Goal: Transaction & Acquisition: Download file/media

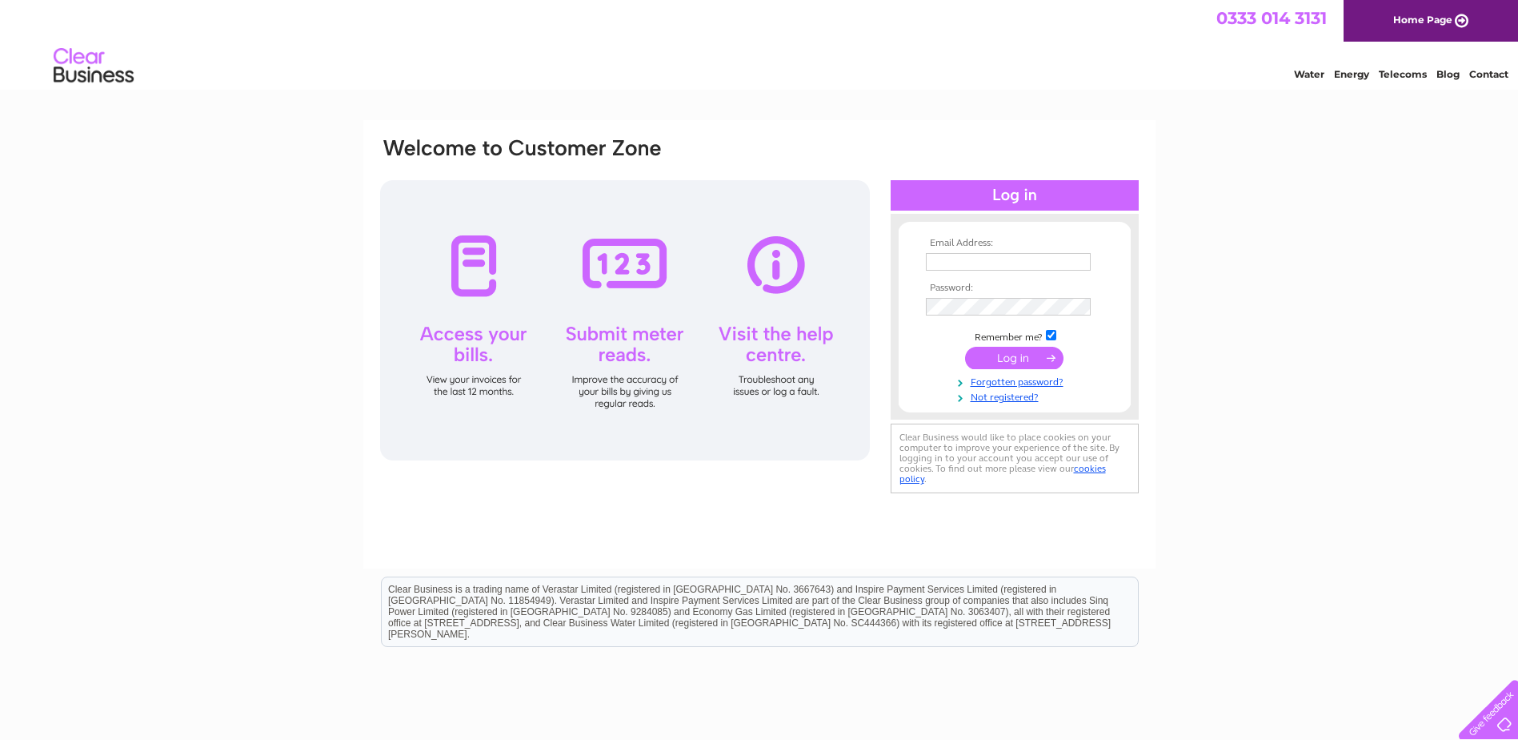
click at [935, 256] on input "text" at bounding box center [1008, 262] width 165 height 18
type input "P"
type input "[EMAIL_ADDRESS][DOMAIN_NAME]"
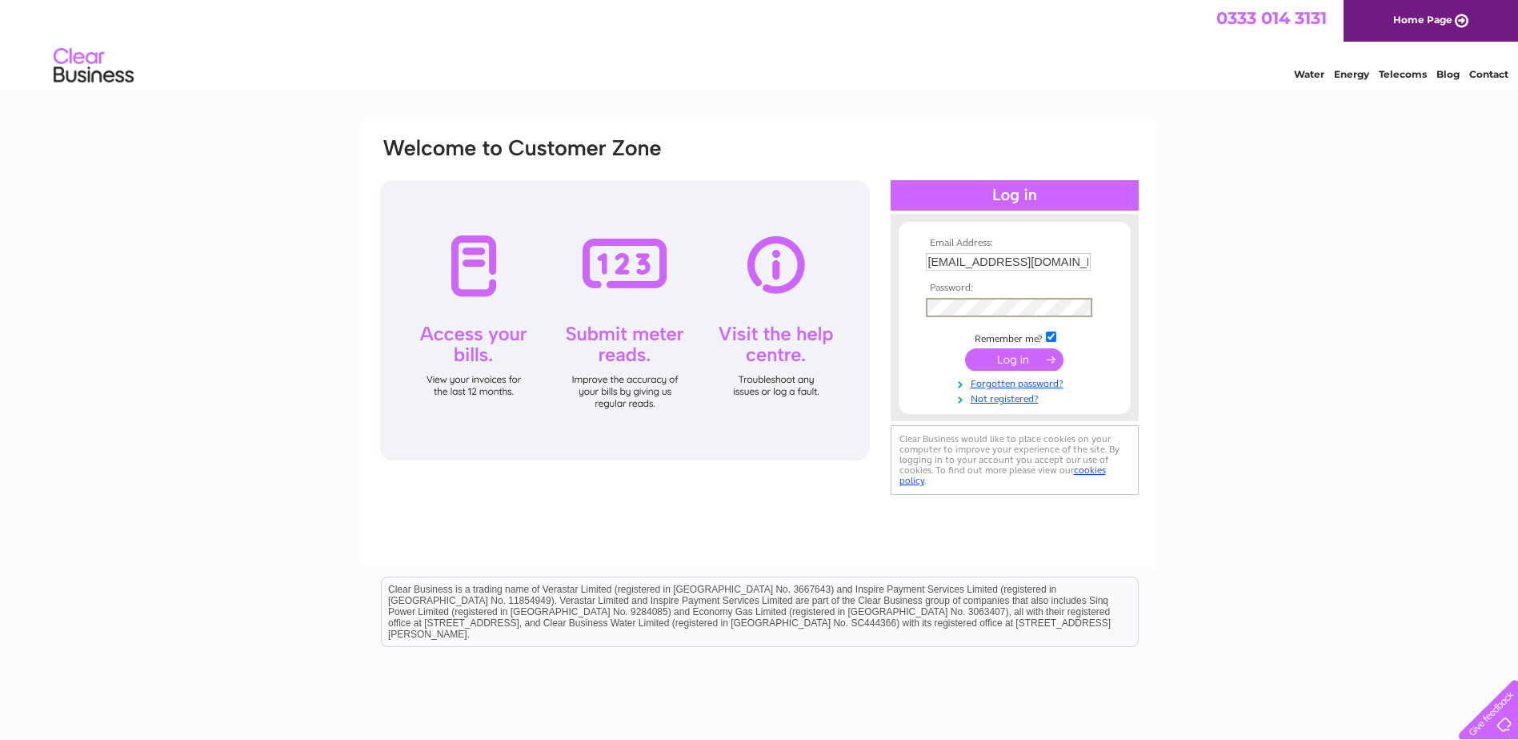
click at [1016, 363] on input "submit" at bounding box center [1014, 359] width 98 height 22
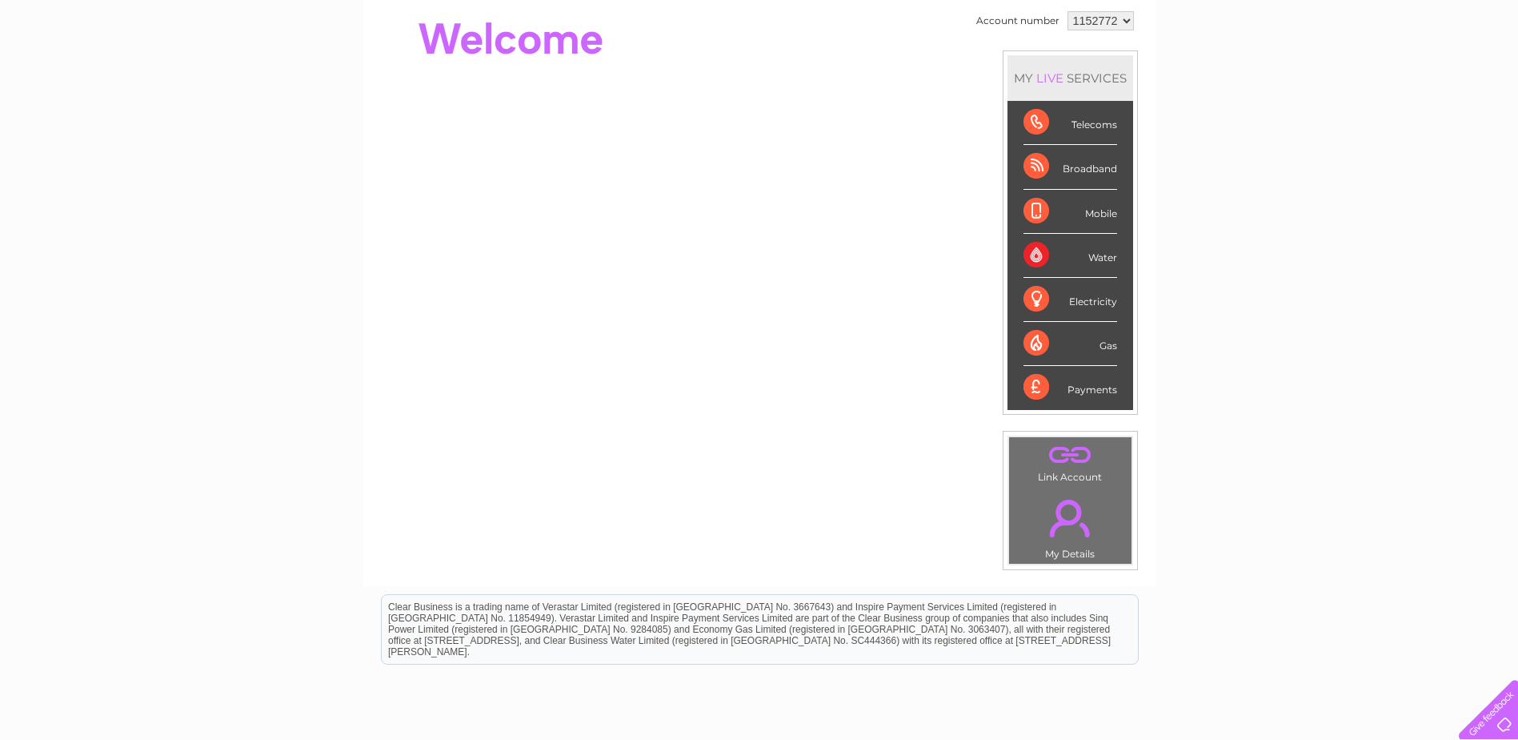
scroll to position [160, 0]
click at [1035, 246] on div "Water" at bounding box center [1071, 256] width 94 height 44
click at [1109, 255] on div "Water" at bounding box center [1071, 256] width 94 height 44
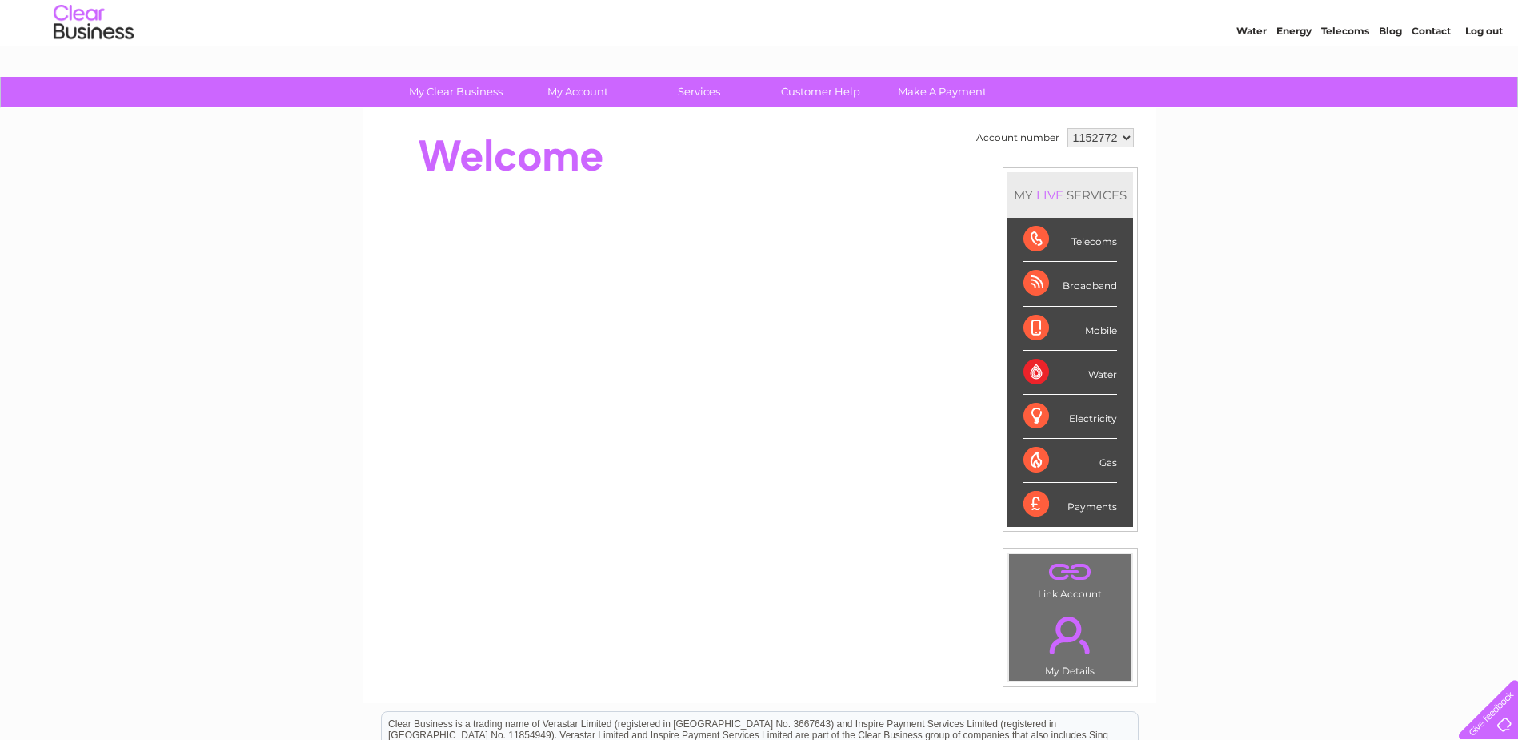
scroll to position [0, 0]
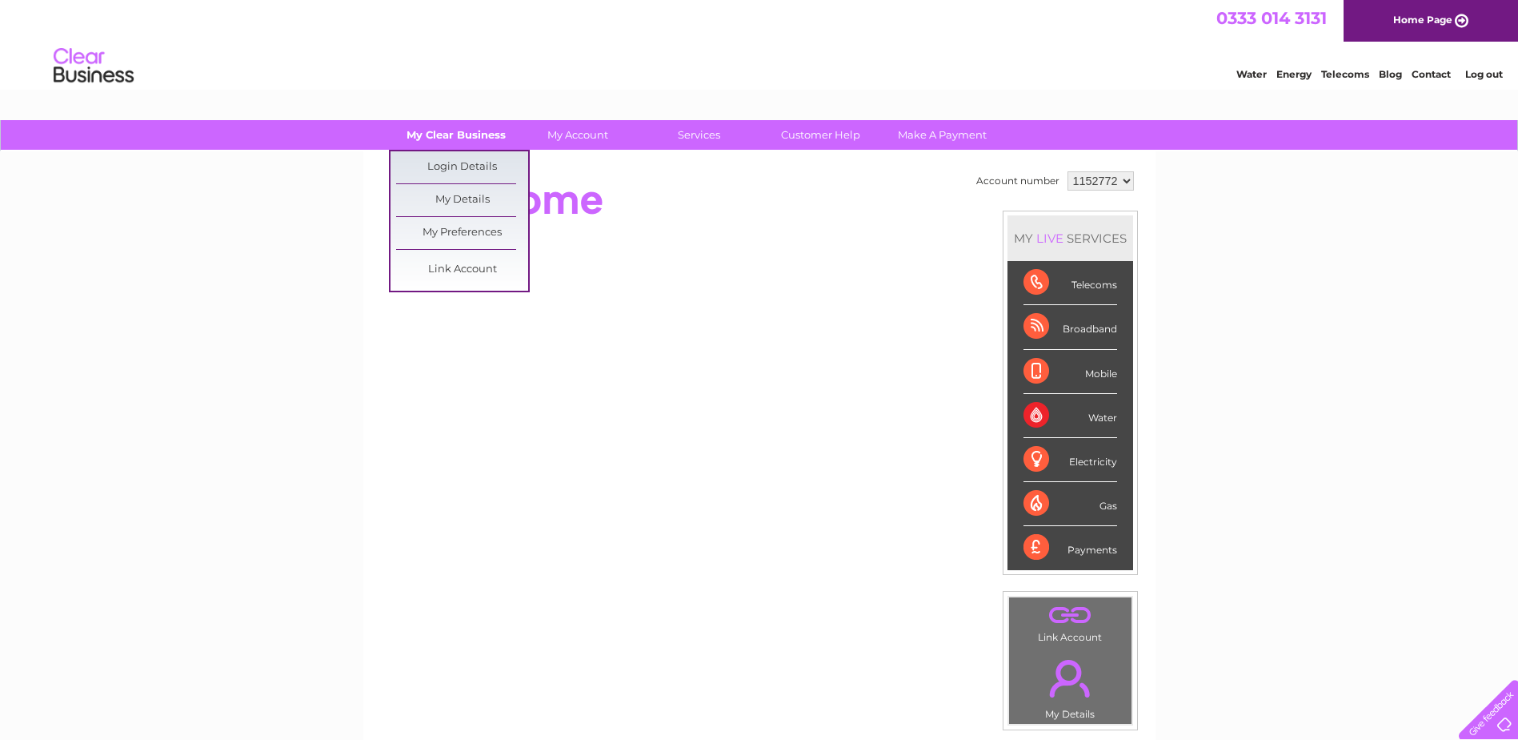
click at [475, 142] on link "My Clear Business" at bounding box center [456, 135] width 132 height 30
click at [463, 198] on link "My Details" at bounding box center [462, 200] width 132 height 32
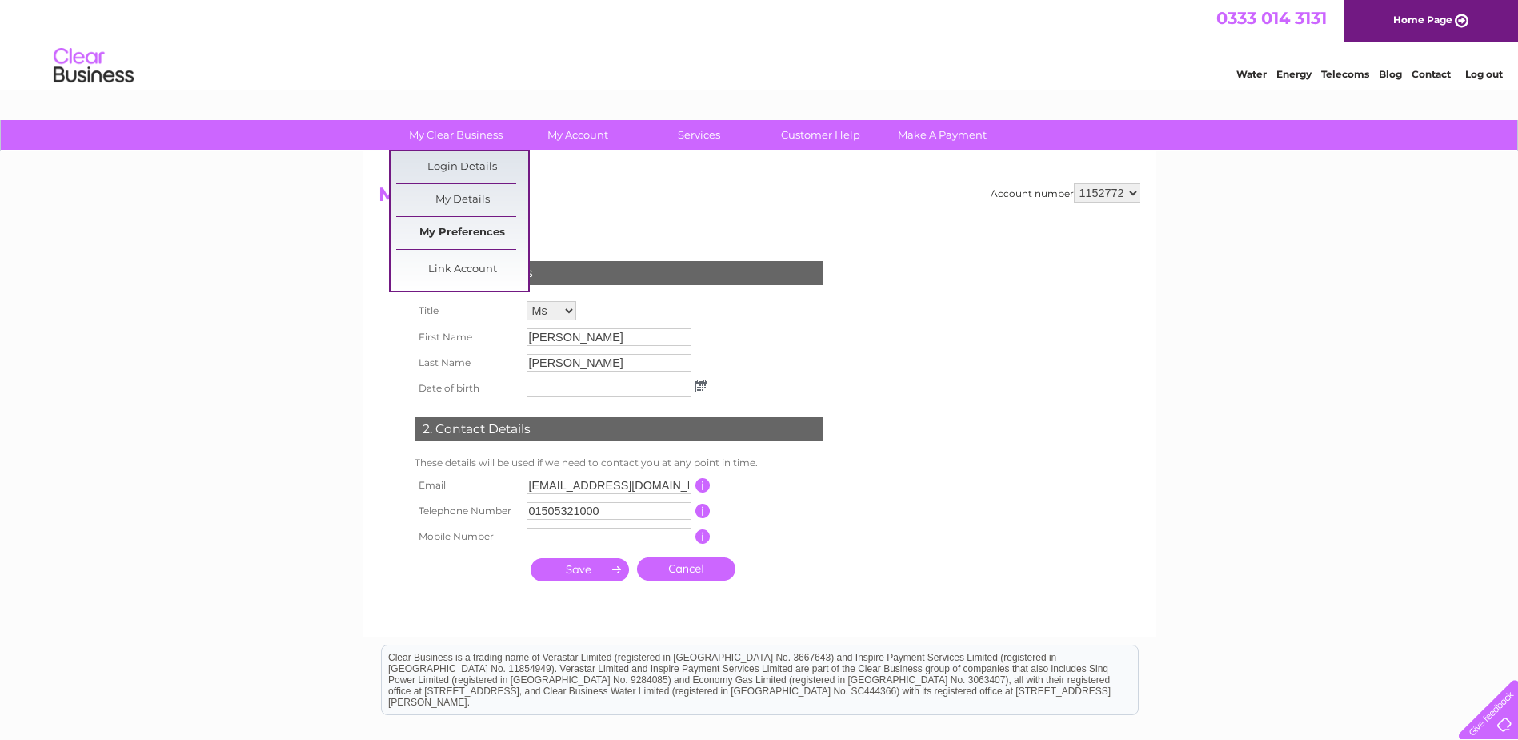
click at [451, 230] on link "My Preferences" at bounding box center [462, 233] width 132 height 32
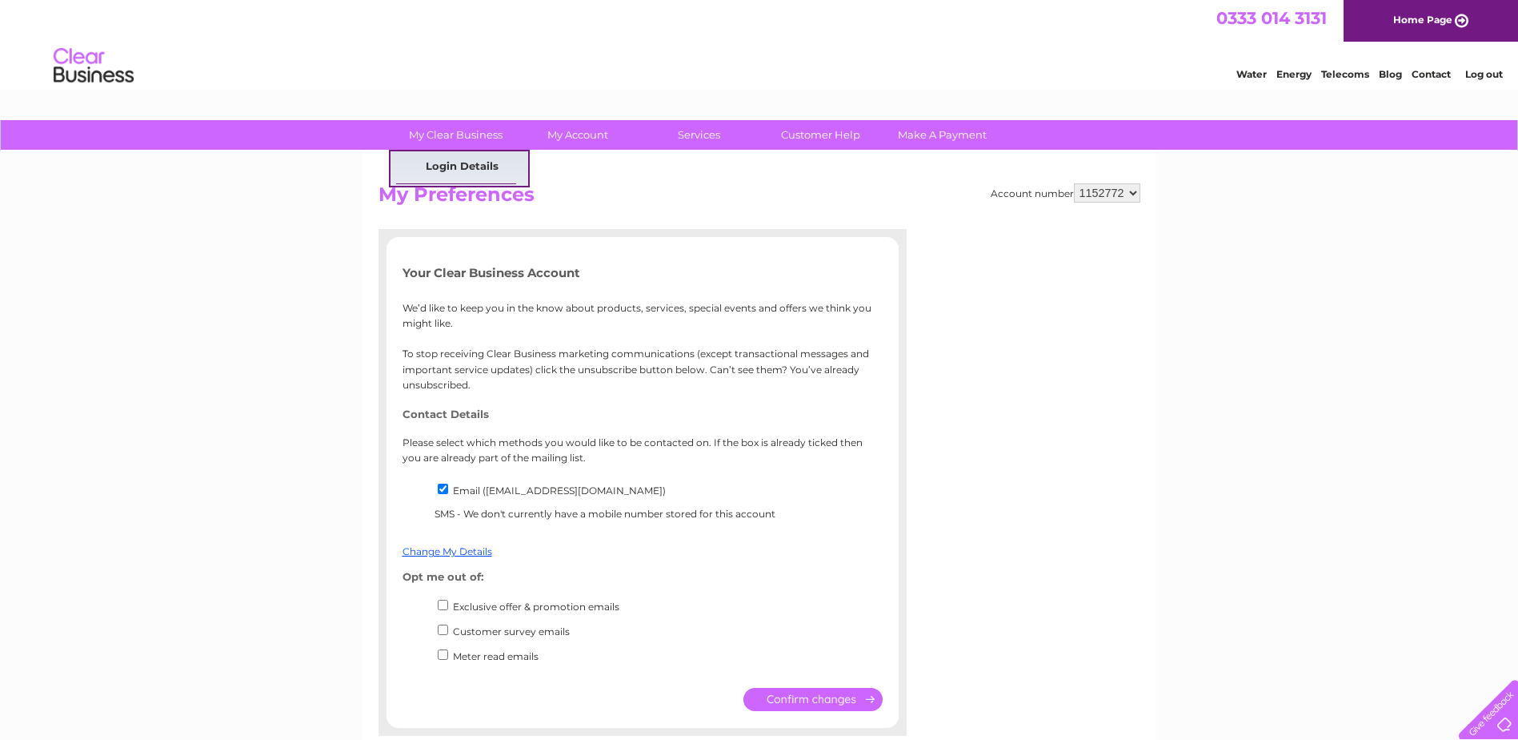
click at [477, 151] on link "Login Details" at bounding box center [462, 167] width 132 height 32
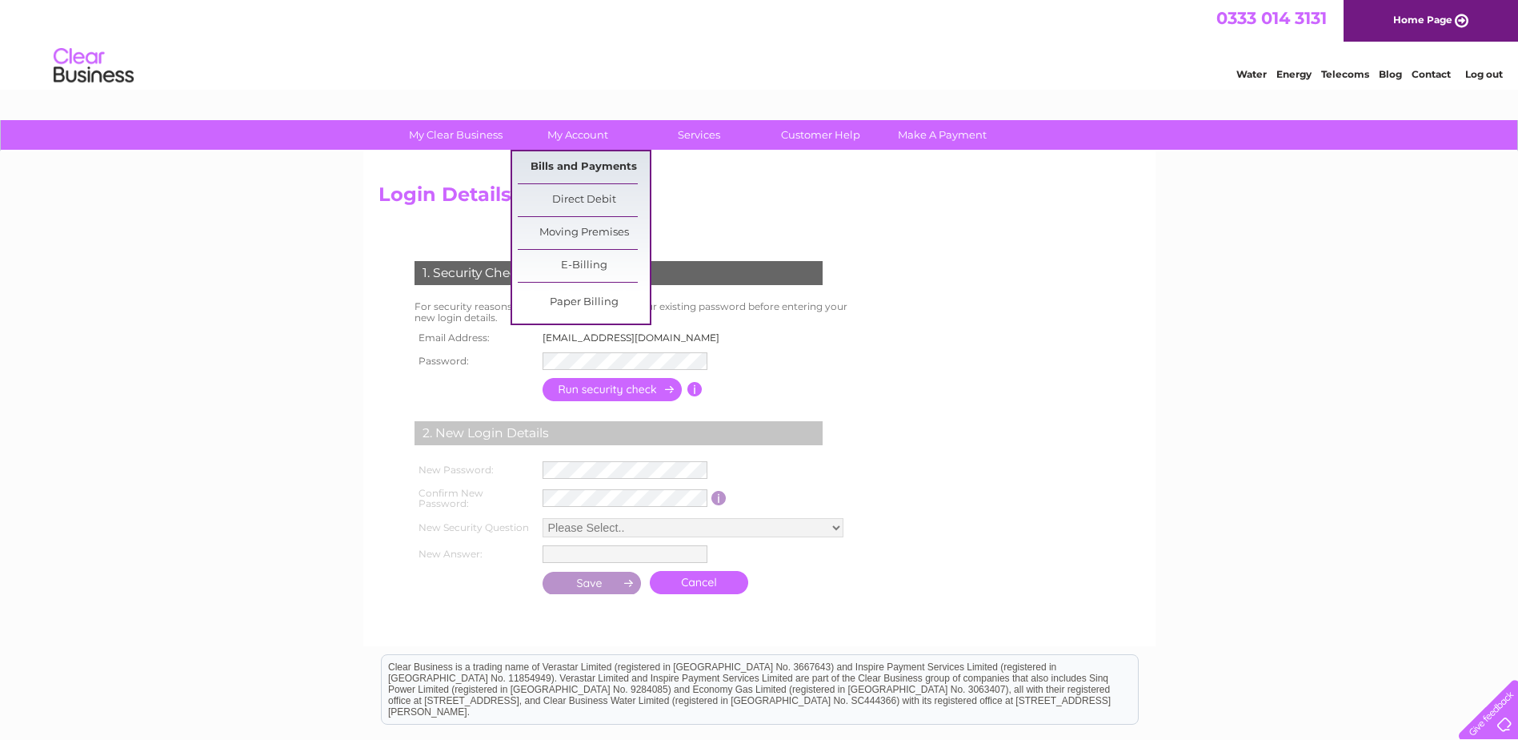
click at [588, 165] on link "Bills and Payments" at bounding box center [584, 167] width 132 height 32
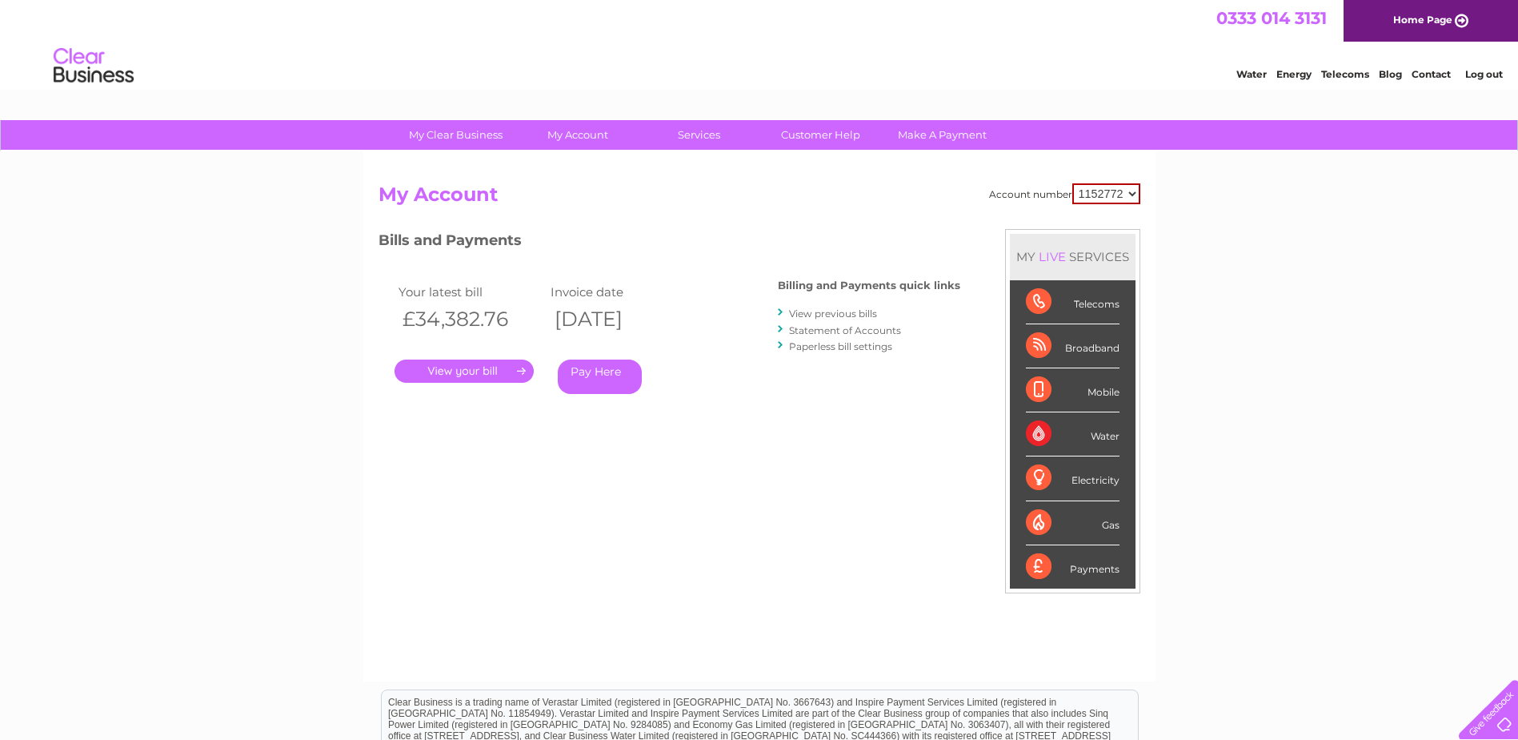
click at [515, 426] on div "Bills and Payments Billing and Payments quick links View previous bills Stateme…" at bounding box center [670, 334] width 582 height 211
click at [484, 370] on link "." at bounding box center [464, 370] width 139 height 23
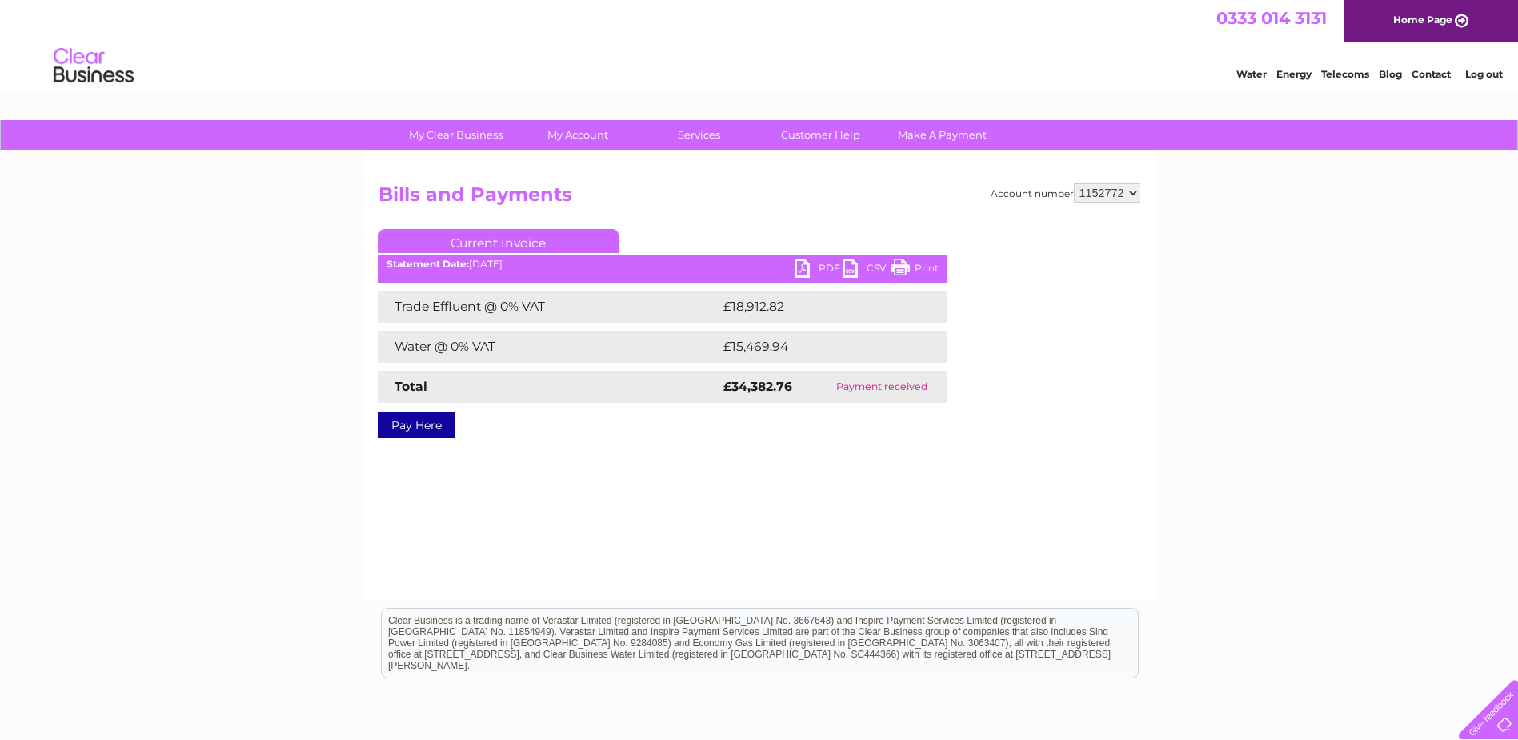
click at [852, 263] on link "CSV" at bounding box center [867, 270] width 48 height 23
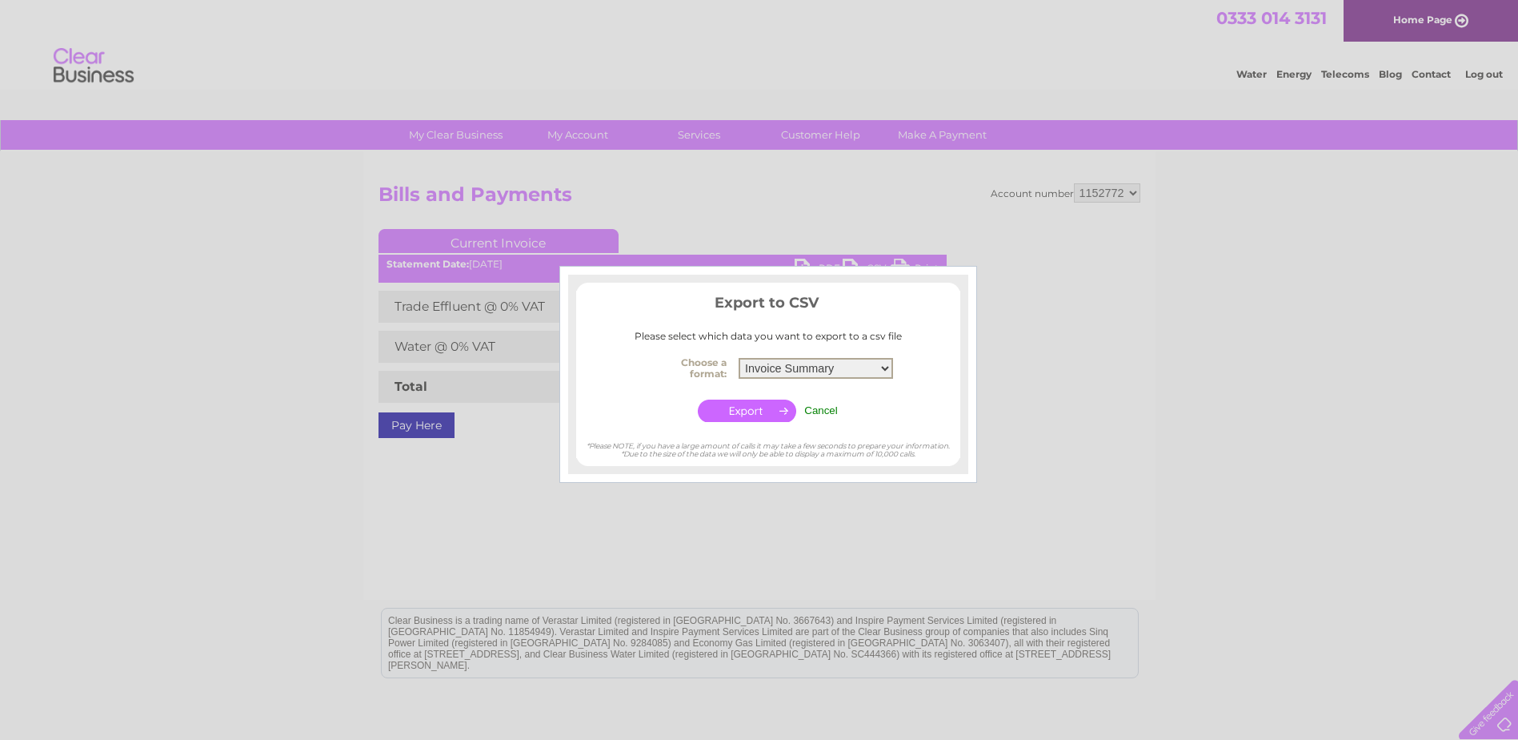
click at [822, 366] on select "Invoice Summary Service Charge Summary" at bounding box center [816, 368] width 154 height 21
click at [823, 408] on input "Cancel" at bounding box center [821, 410] width 34 height 12
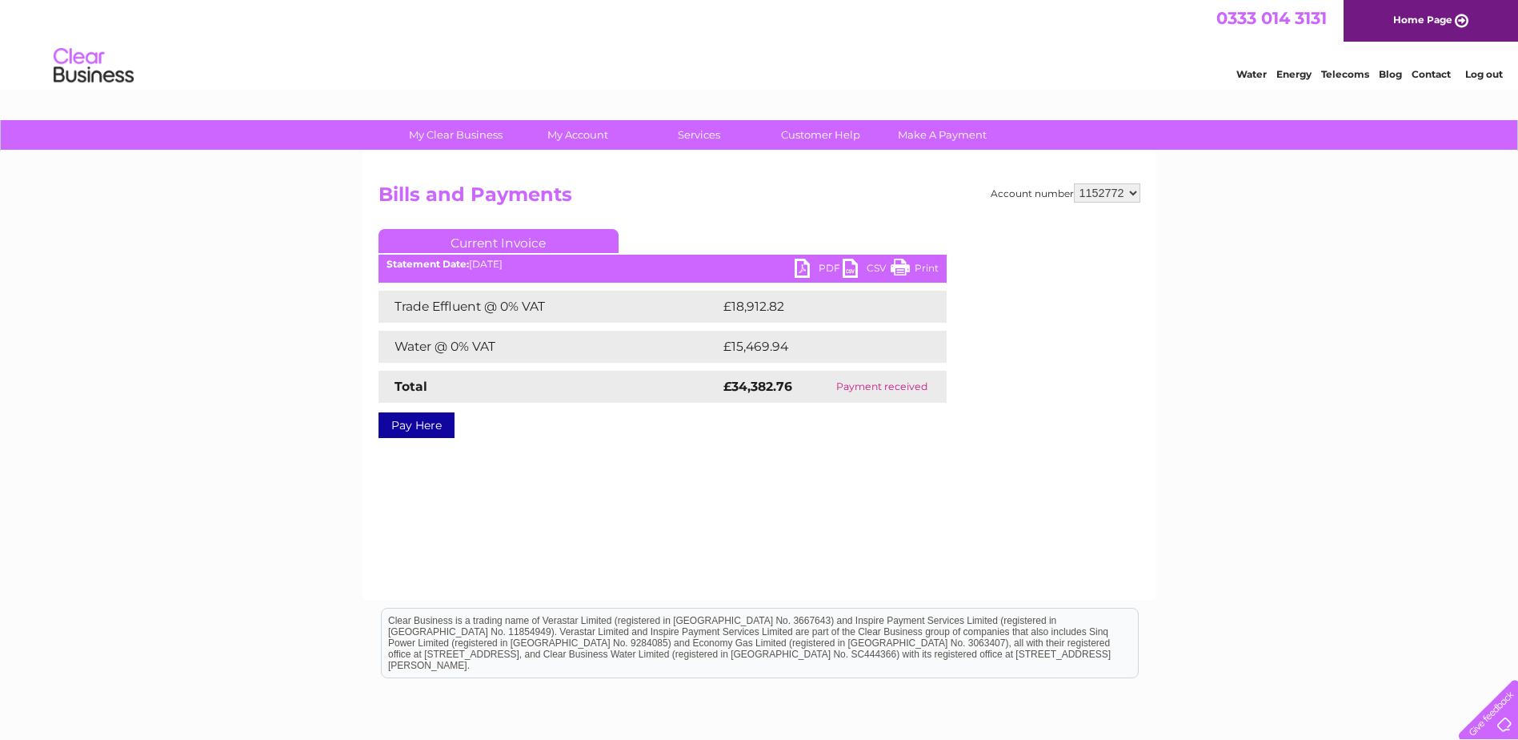
click at [855, 267] on link "CSV" at bounding box center [867, 270] width 48 height 23
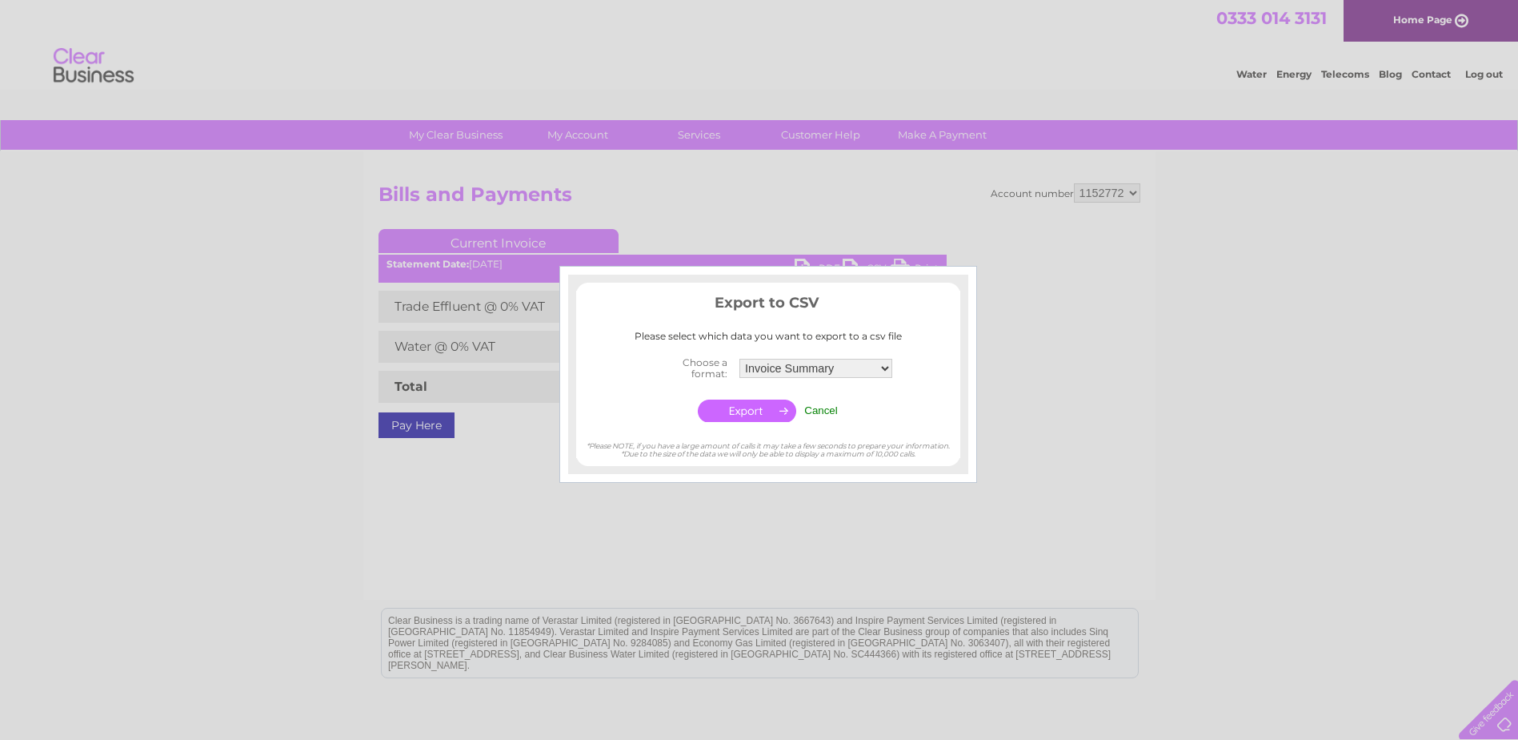
click at [837, 415] on input "Cancel" at bounding box center [821, 410] width 34 height 12
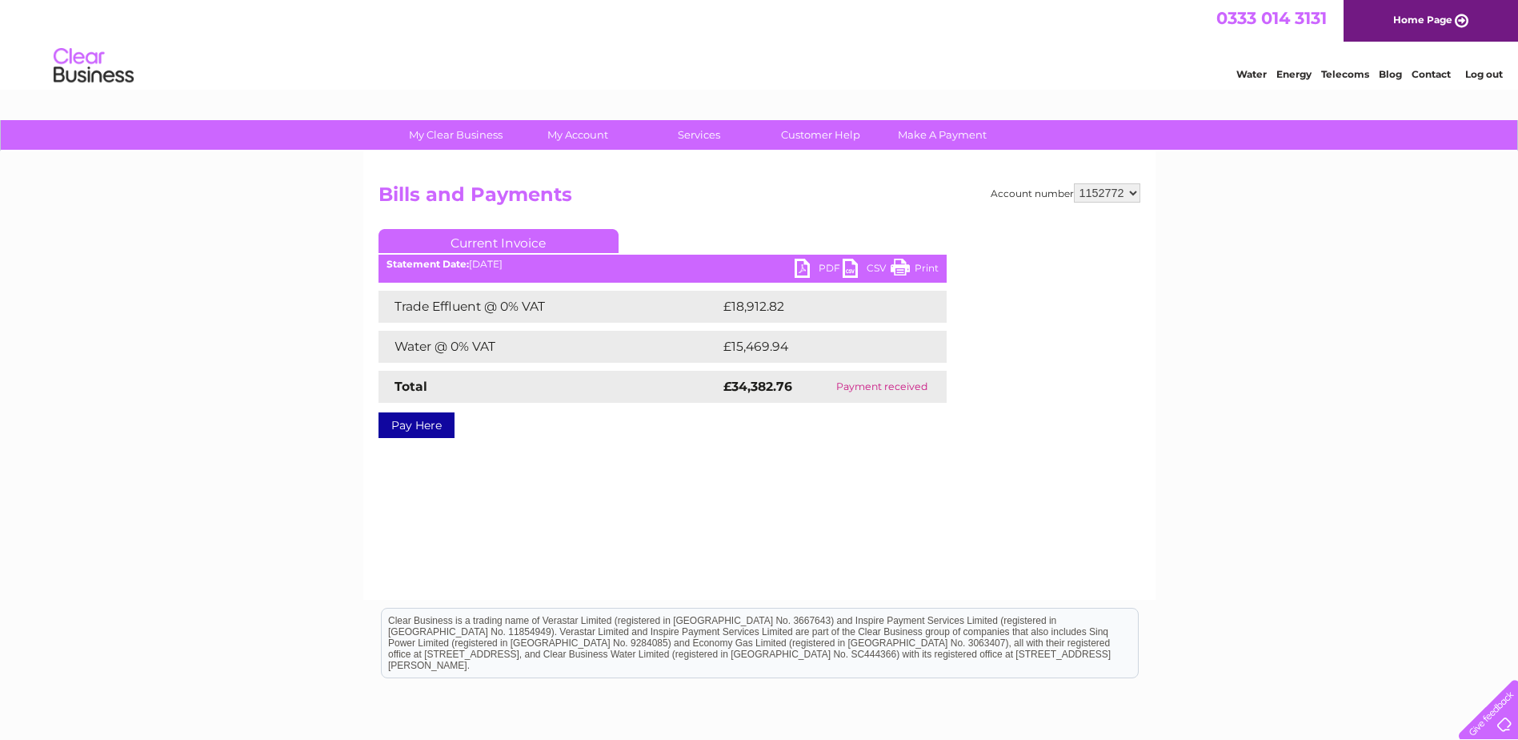
click at [852, 266] on link "CSV" at bounding box center [867, 270] width 48 height 23
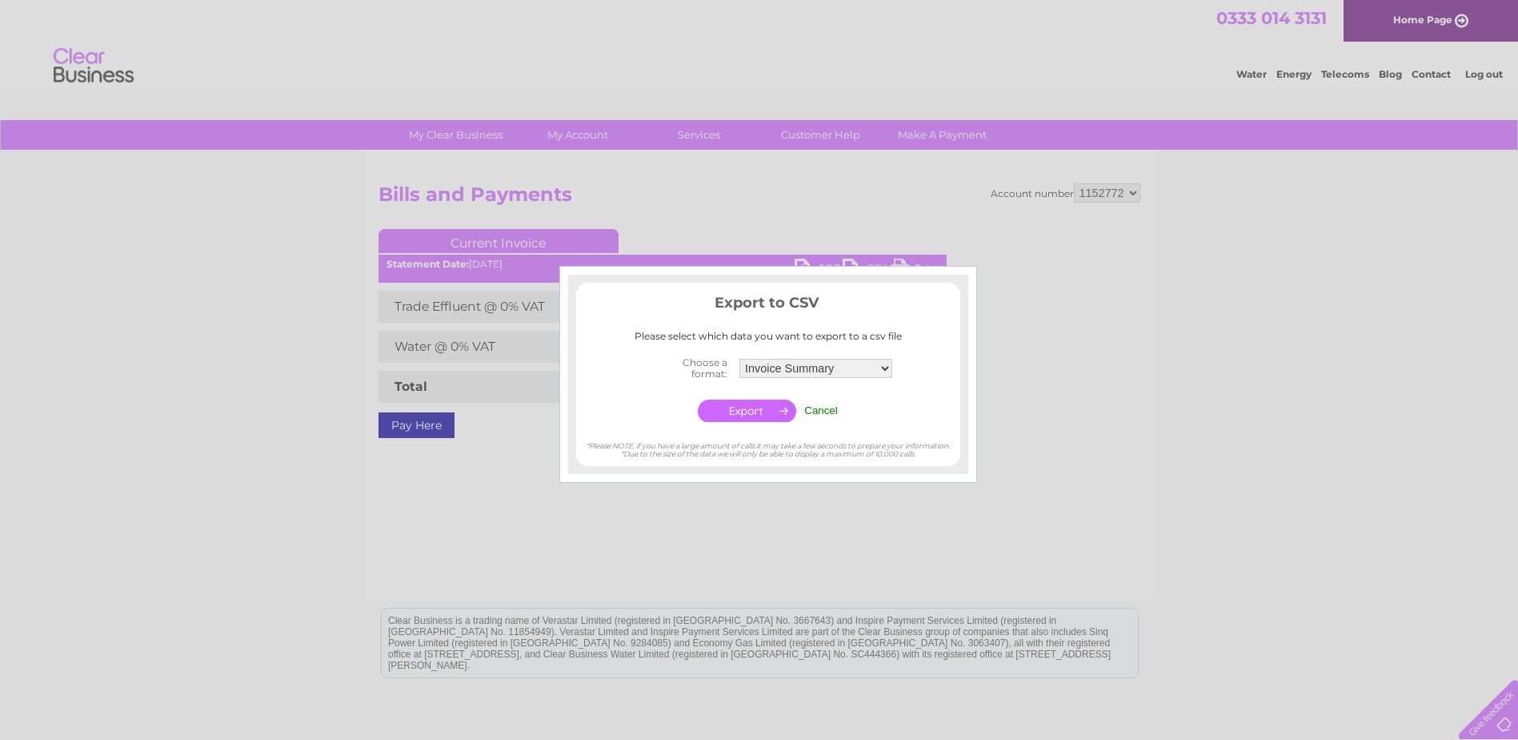
click at [748, 402] on input "button" at bounding box center [747, 410] width 98 height 22
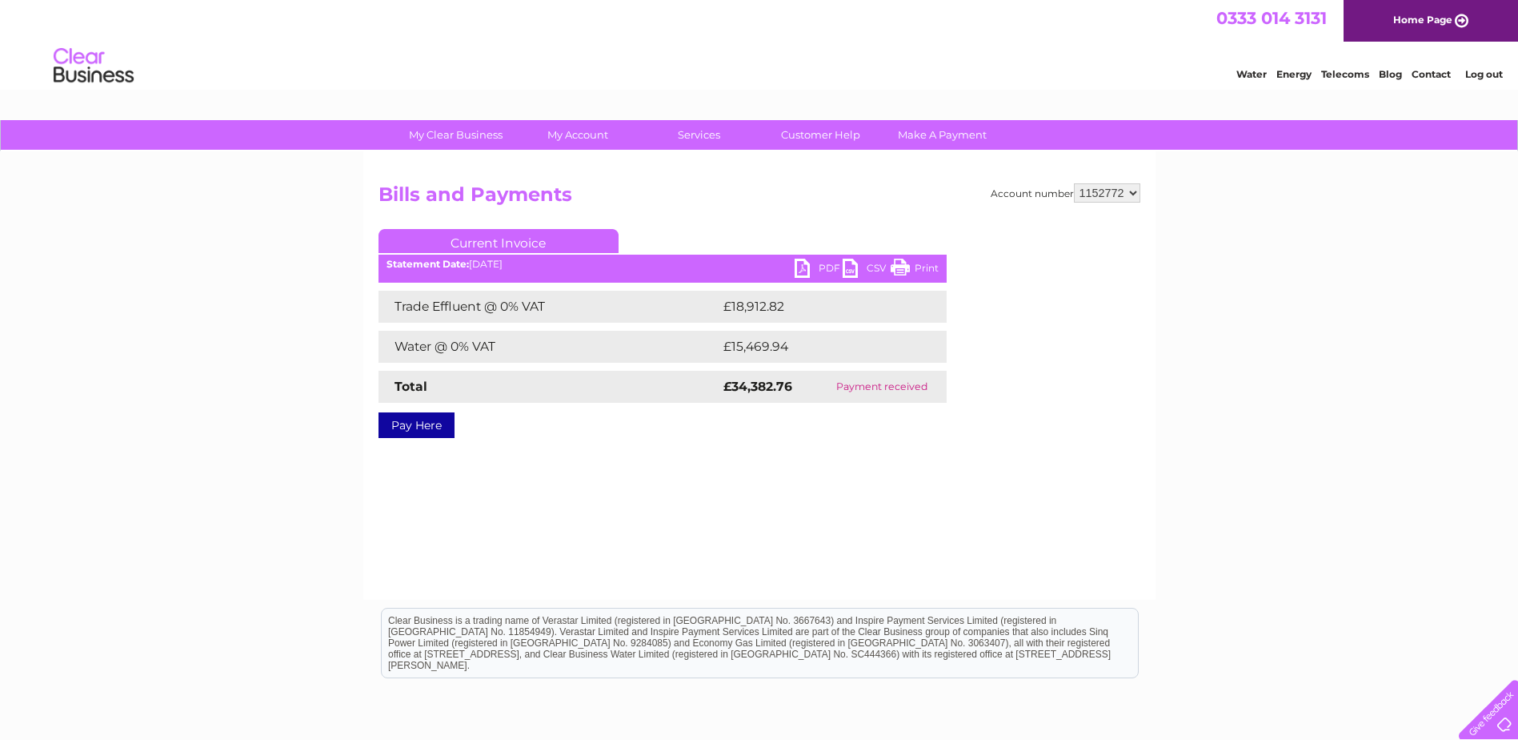
click at [856, 260] on link "CSV" at bounding box center [867, 270] width 48 height 23
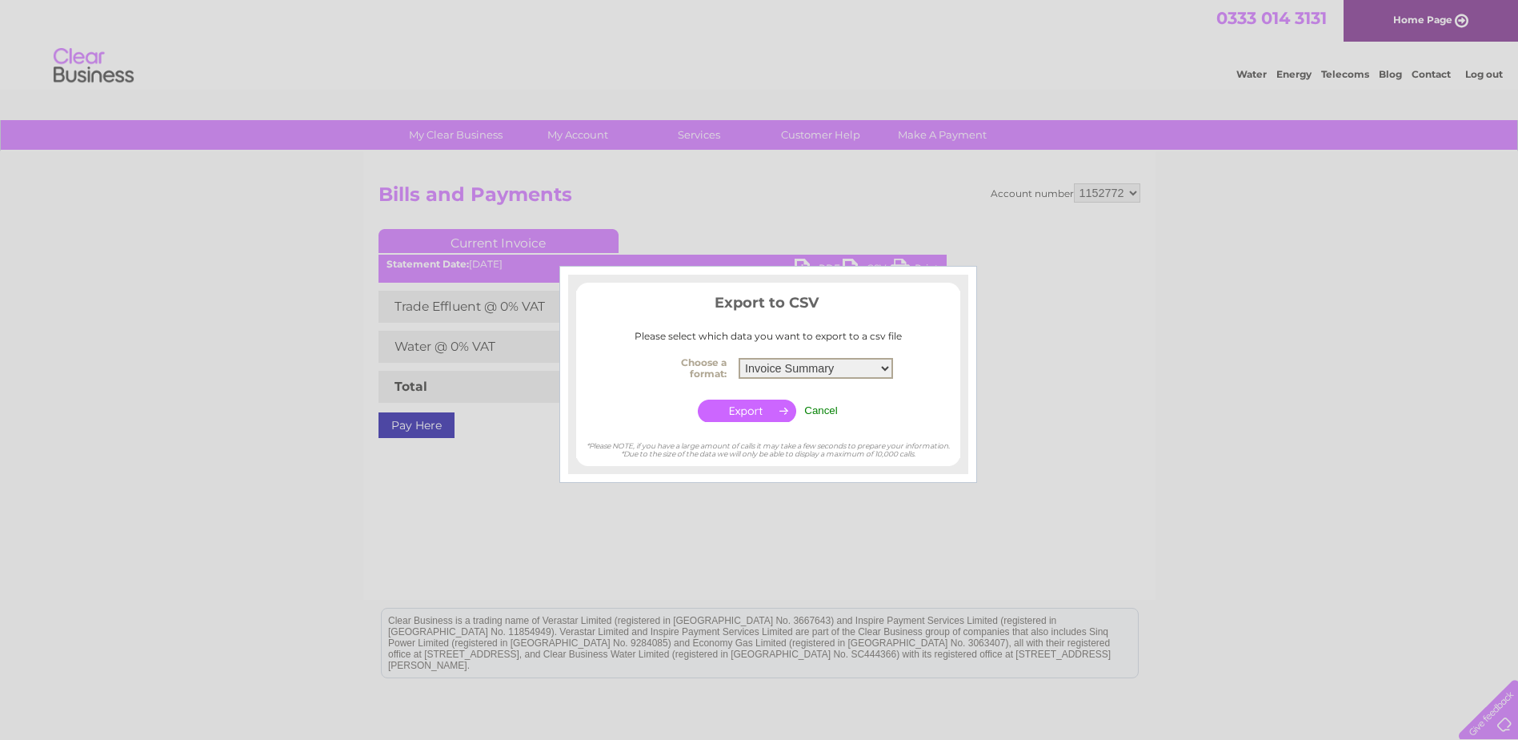
click at [847, 365] on select "Invoice Summary Service Charge Summary" at bounding box center [816, 368] width 154 height 21
select select "4"
click at [739, 358] on select "Invoice Summary Service Charge Summary" at bounding box center [816, 368] width 154 height 21
click at [736, 409] on input "button" at bounding box center [747, 410] width 98 height 22
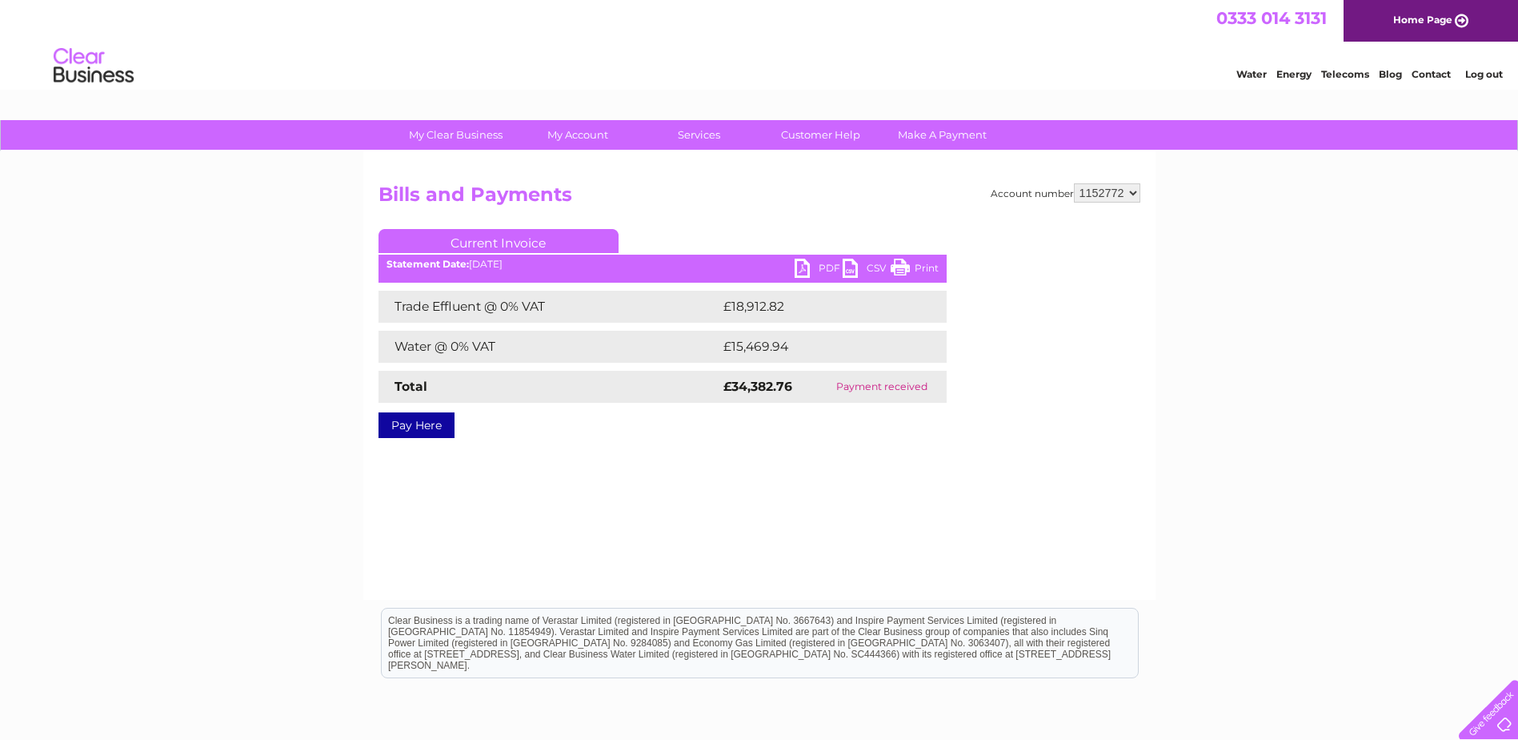
click at [874, 267] on link "CSV" at bounding box center [867, 270] width 48 height 23
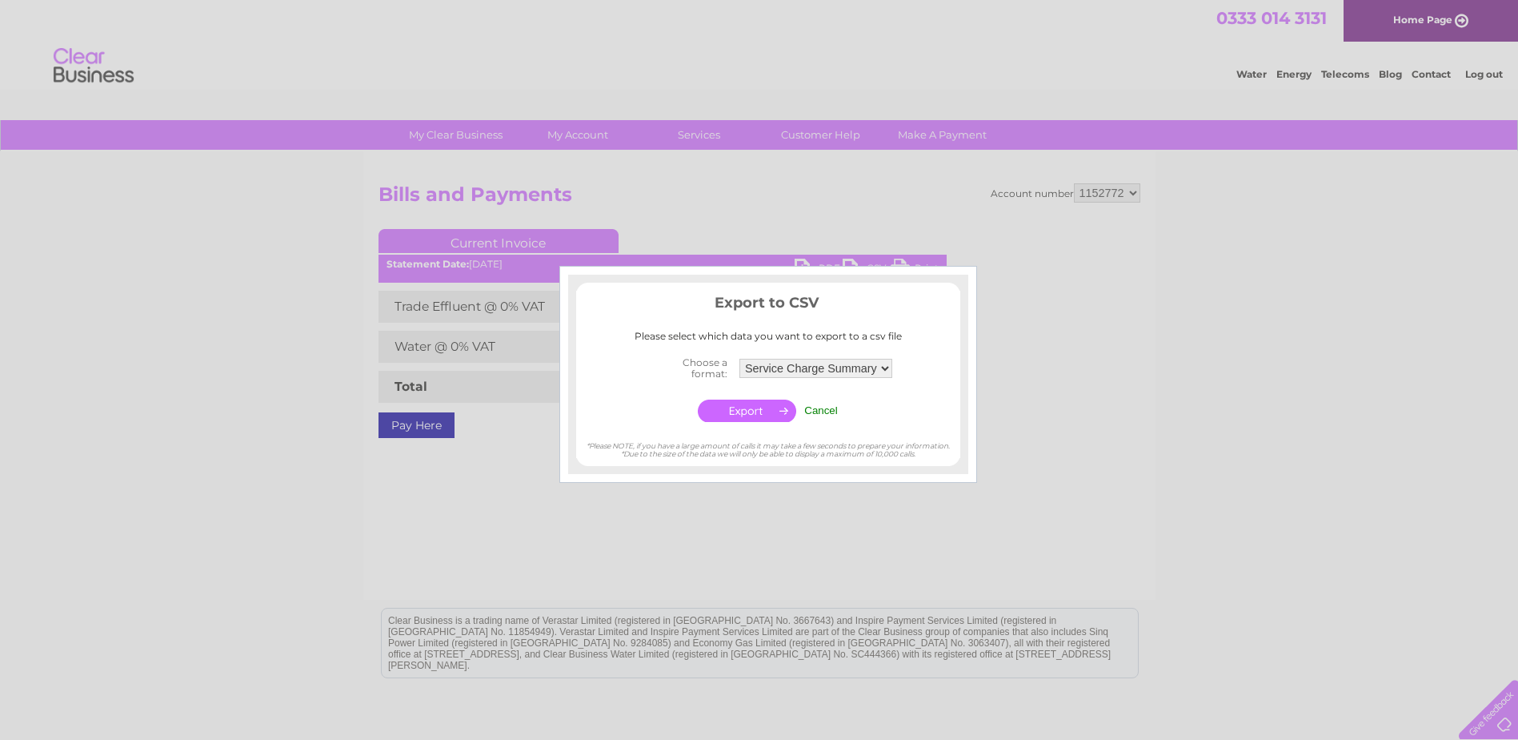
click at [818, 355] on td "Invoice Summary Service Charge Summary" at bounding box center [816, 368] width 161 height 32
click at [817, 363] on select "Invoice Summary Service Charge Summary" at bounding box center [816, 368] width 153 height 19
click at [812, 368] on select "Invoice Summary Service Charge Summary" at bounding box center [816, 368] width 154 height 21
click at [828, 407] on input "Cancel" at bounding box center [821, 410] width 34 height 12
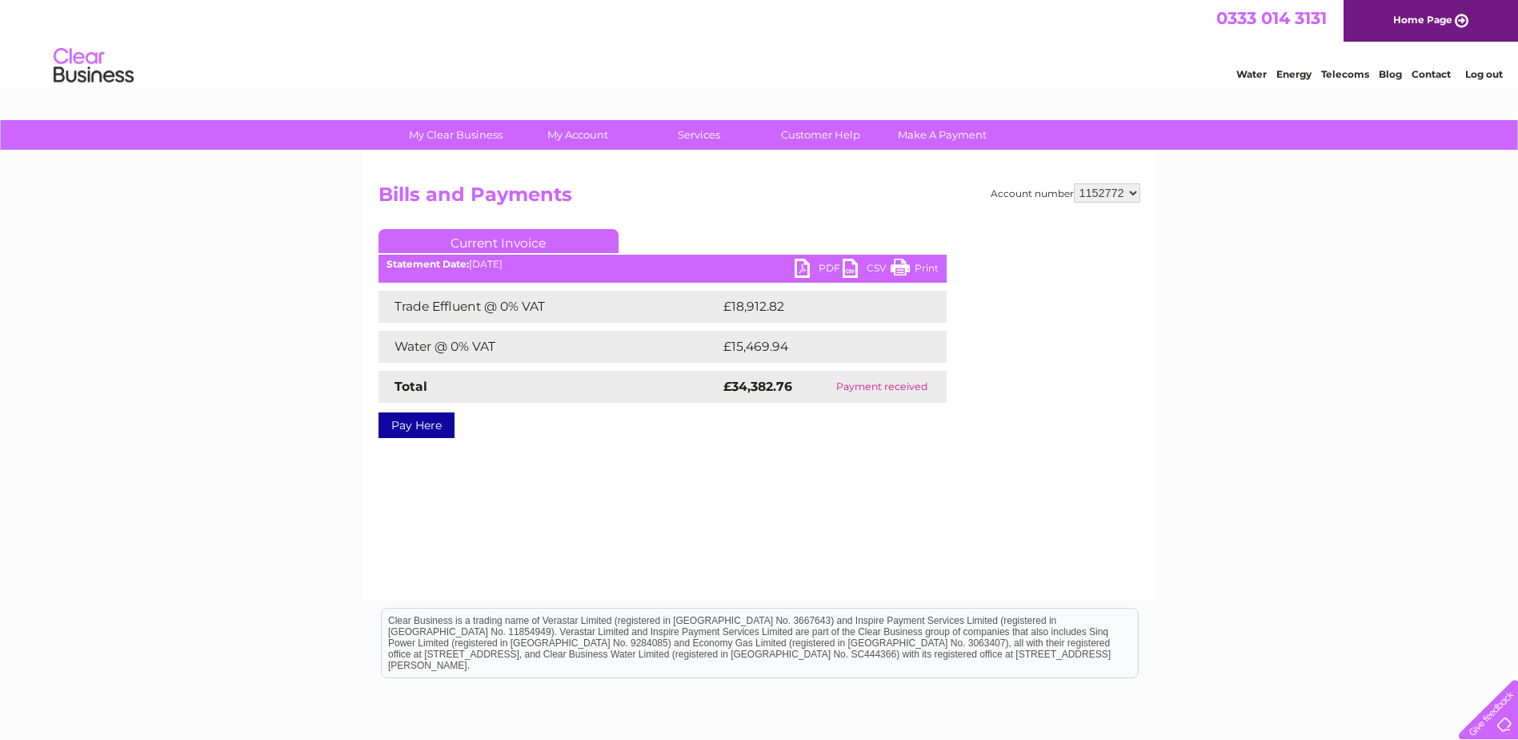
click at [802, 266] on link "PDF" at bounding box center [819, 270] width 48 height 23
click at [879, 267] on link "CSV" at bounding box center [867, 270] width 48 height 23
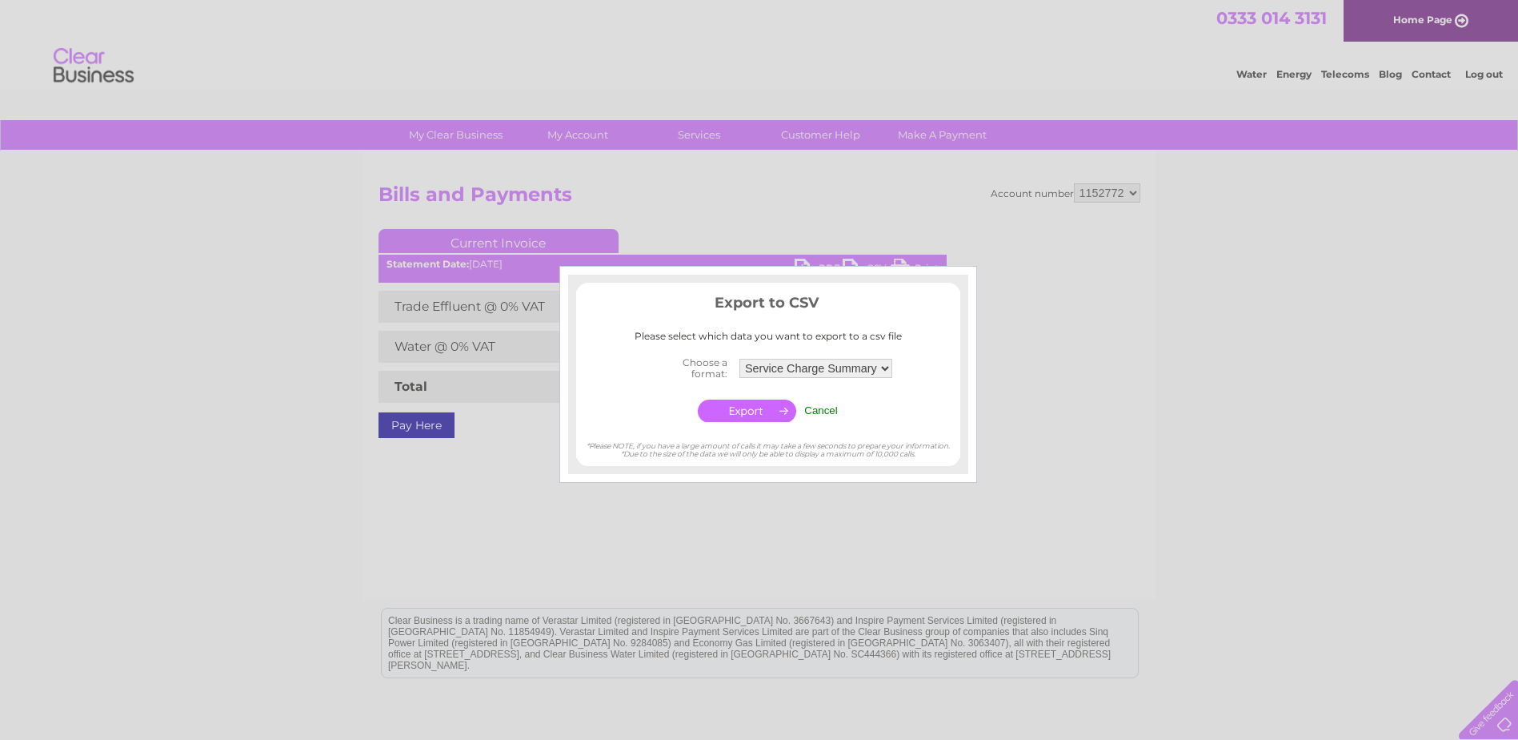
click at [786, 367] on select "Invoice Summary Service Charge Summary" at bounding box center [816, 368] width 153 height 19
click at [786, 367] on select "Invoice Summary Service Charge Summary" at bounding box center [816, 368] width 154 height 21
click at [763, 404] on input "button" at bounding box center [747, 410] width 98 height 22
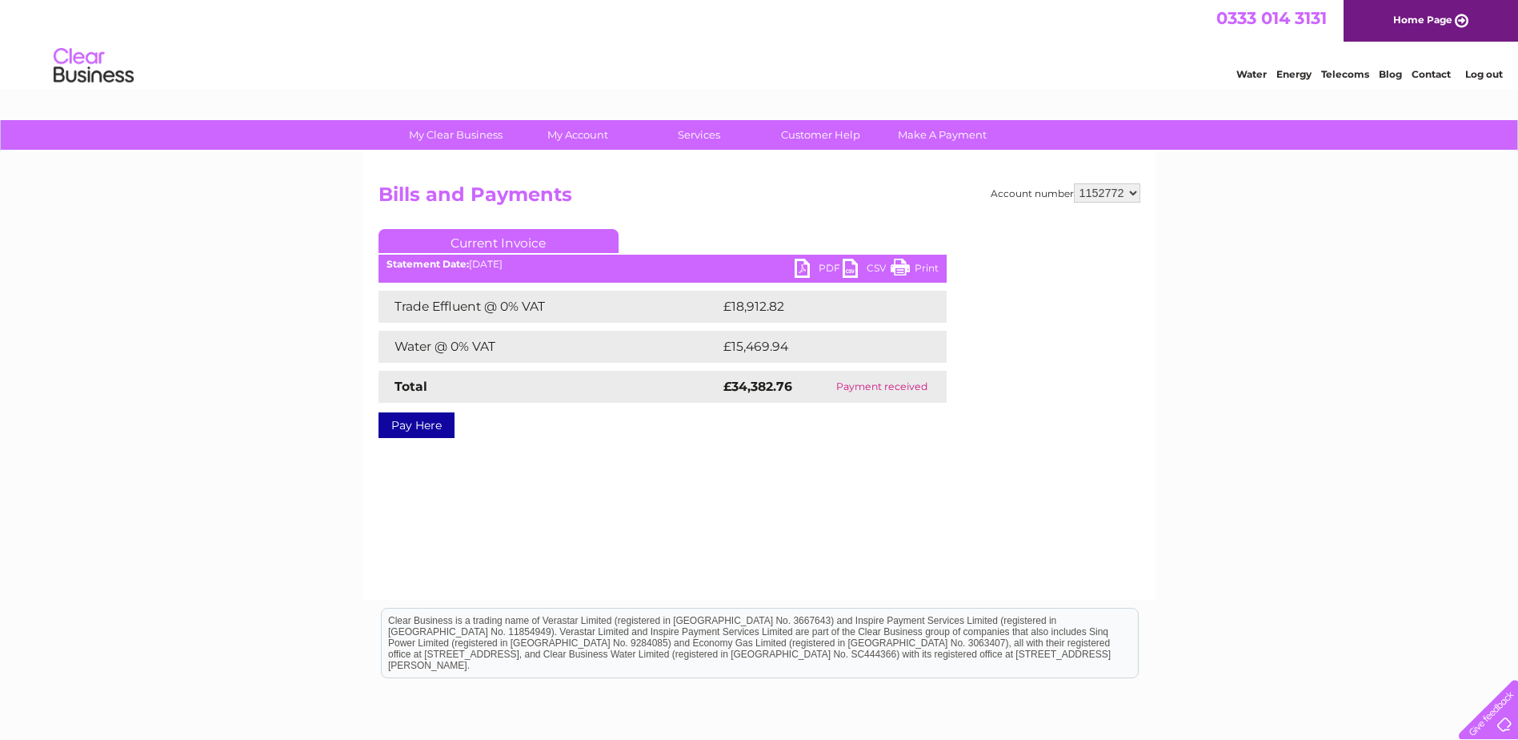
click at [1487, 161] on div "My Clear Business Login Details My Details My Preferences Link Account My Accou…" at bounding box center [759, 496] width 1518 height 753
